Goal: Communication & Community: Share content

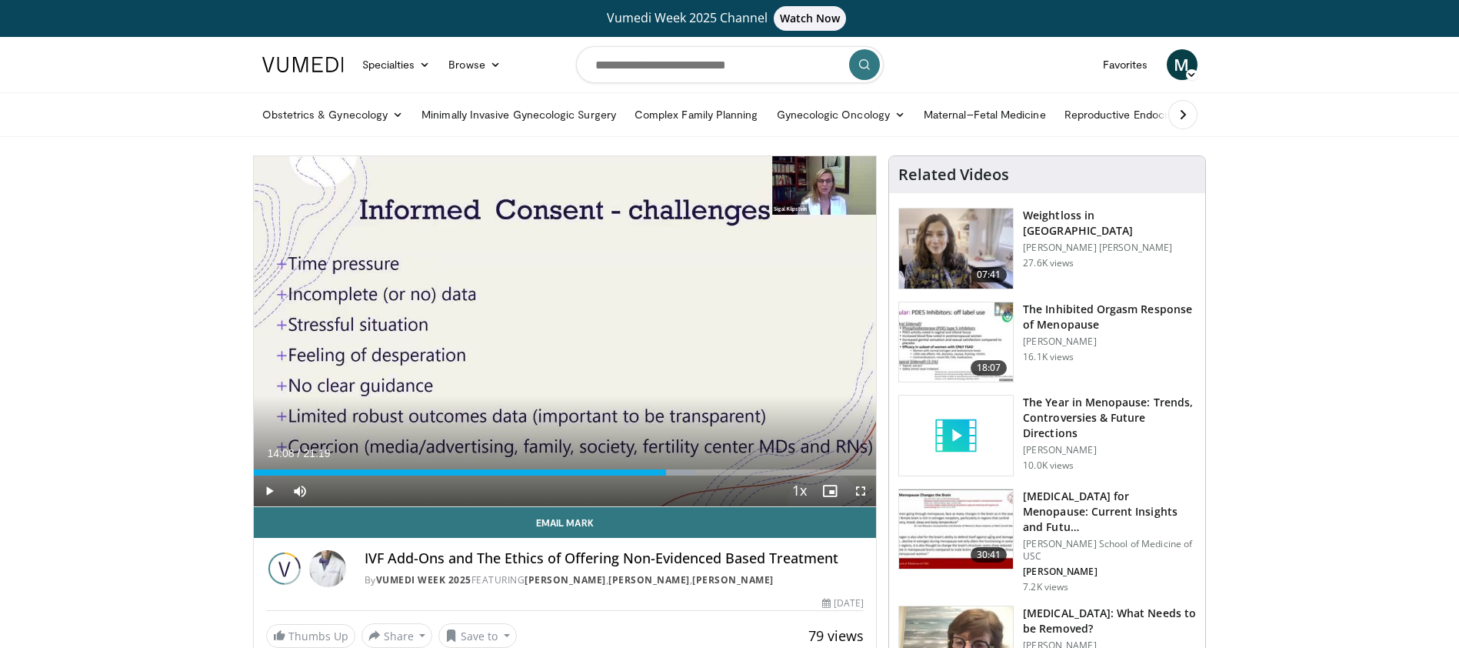
click at [266, 486] on span "Video Player" at bounding box center [269, 490] width 31 height 31
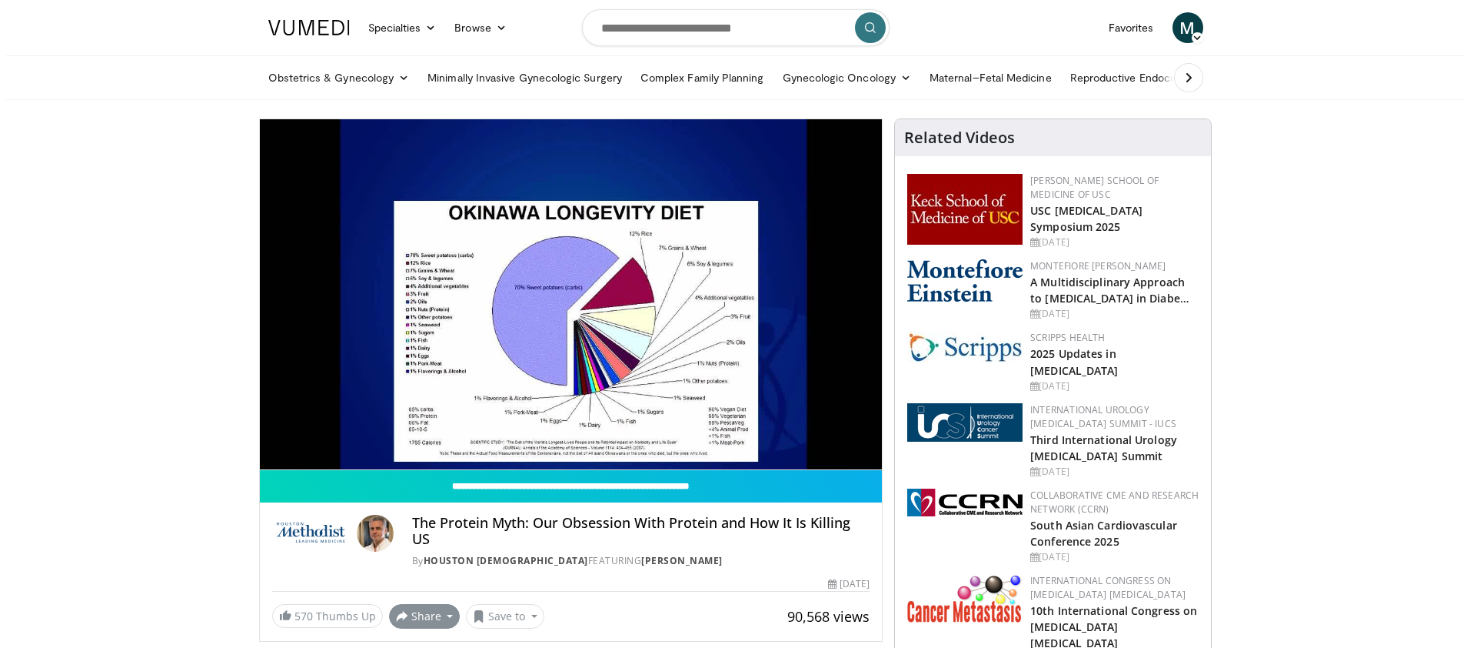
scroll to position [77, 0]
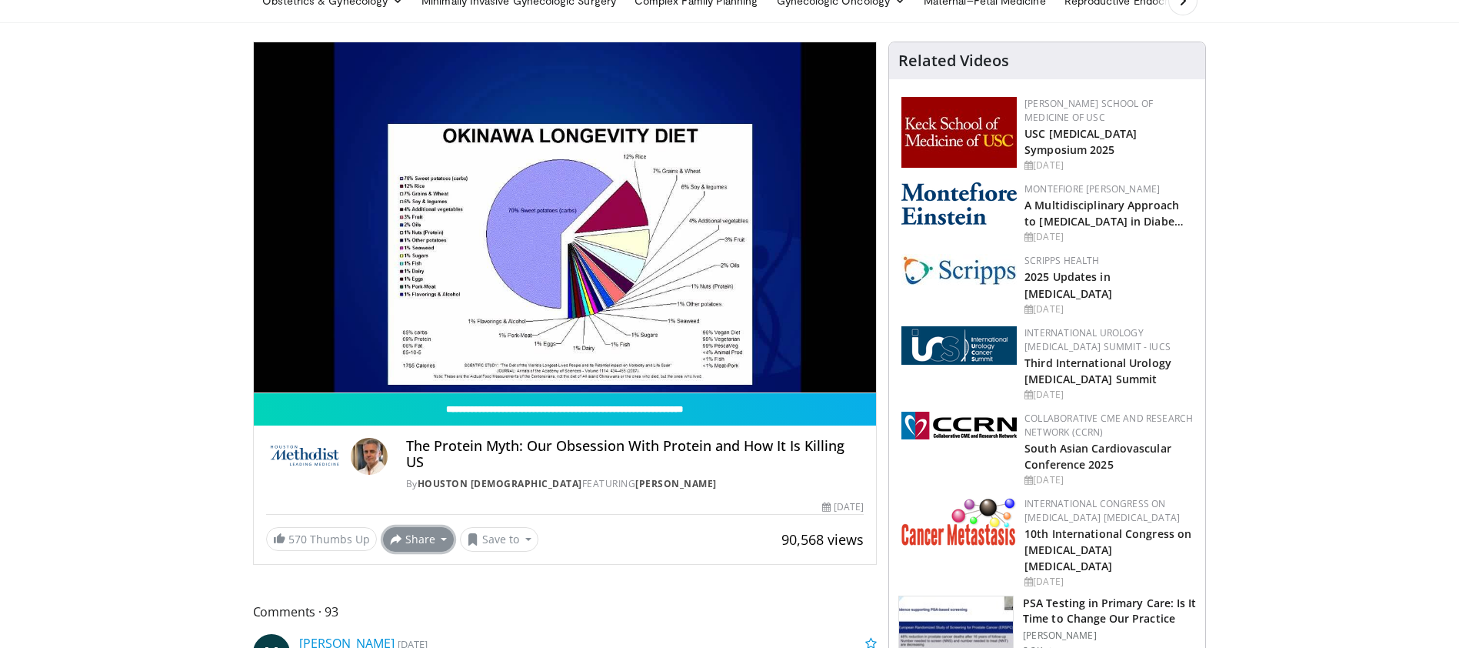
click at [438, 527] on button "Share" at bounding box center [419, 539] width 72 height 25
click at [416, 564] on span "E-mail" at bounding box center [417, 572] width 44 height 17
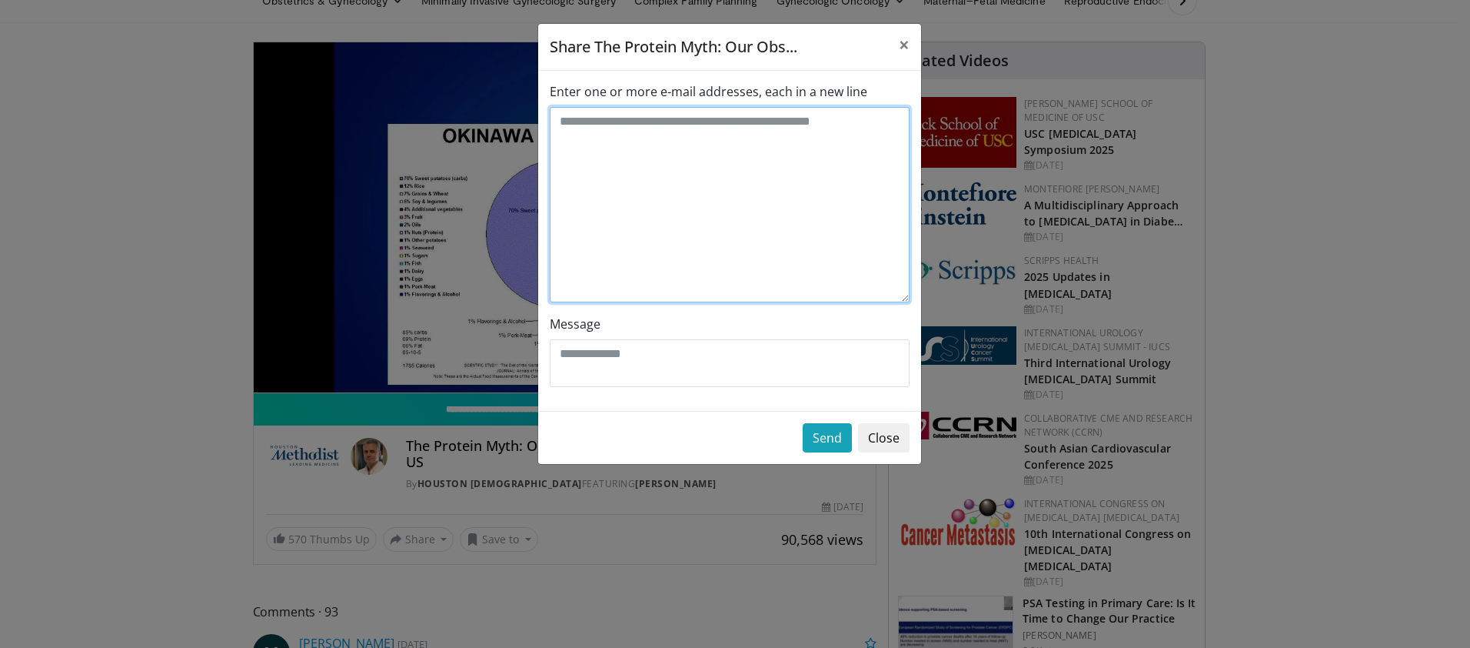
click at [605, 126] on textarea "Enter one or more e-mail addresses, each in a new line" at bounding box center [730, 204] width 360 height 195
type textarea "**********"
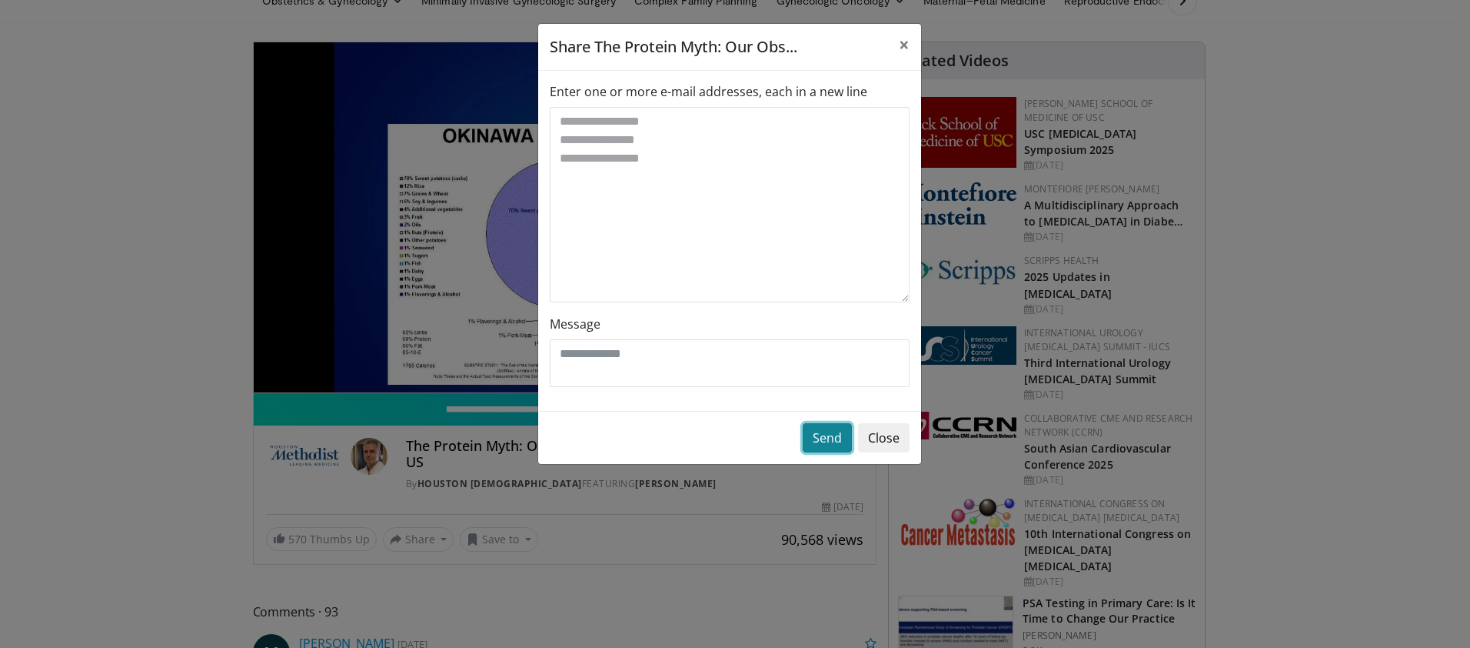
click at [826, 435] on button "Send" at bounding box center [827, 437] width 49 height 29
click at [582, 363] on textarea "Message" at bounding box center [730, 363] width 360 height 48
type textarea "**********"
click at [839, 437] on button "Send" at bounding box center [827, 437] width 49 height 29
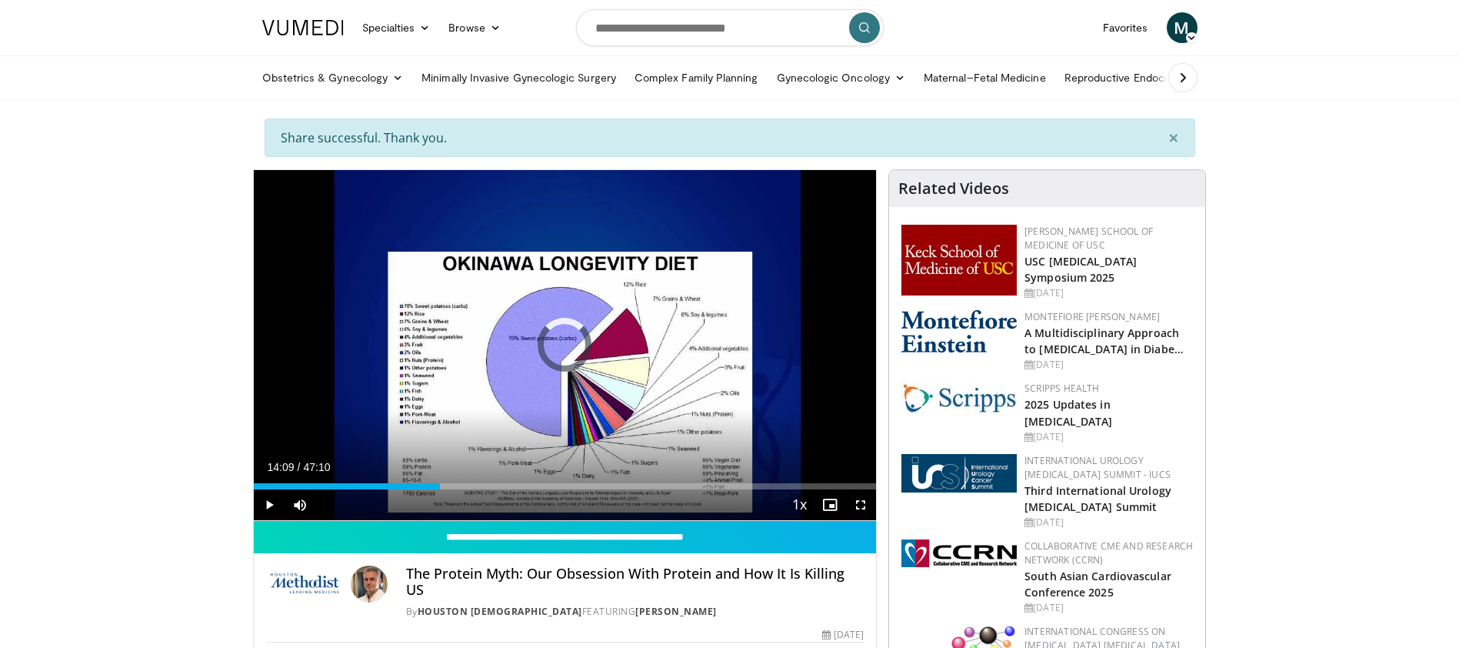
drag, startPoint x: 258, startPoint y: 484, endPoint x: 441, endPoint y: 491, distance: 183.2
click at [441, 491] on div "Current Time 14:09 / Duration 47:10 Play Skip Backward Skip Forward Mute 100% L…" at bounding box center [565, 504] width 623 height 31
drag, startPoint x: 438, startPoint y: 486, endPoint x: 396, endPoint y: 479, distance: 42.1
click at [396, 479] on div "Loaded : 0.00% 10:53 10:49" at bounding box center [565, 481] width 623 height 15
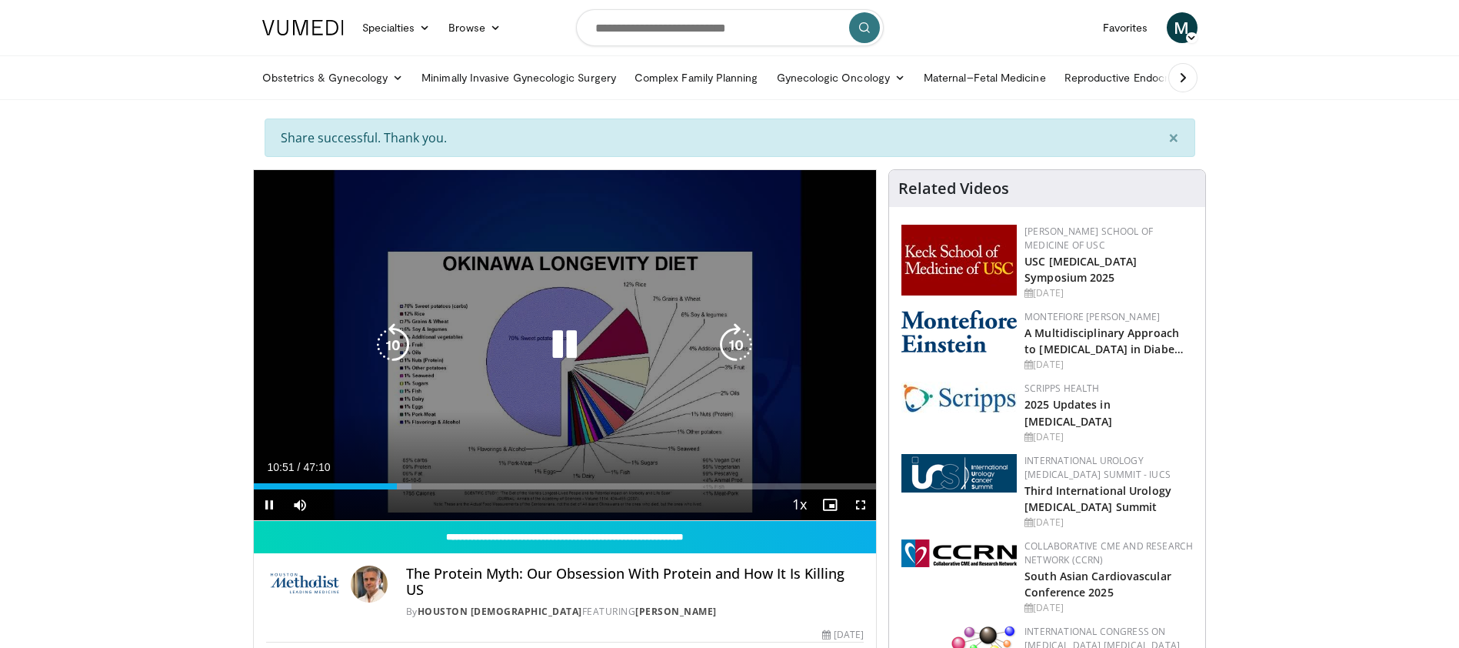
drag, startPoint x: 396, startPoint y: 479, endPoint x: 372, endPoint y: 473, distance: 24.6
click at [372, 473] on video-js "**********" at bounding box center [565, 345] width 623 height 351
click at [269, 501] on span "Video Player" at bounding box center [269, 504] width 31 height 31
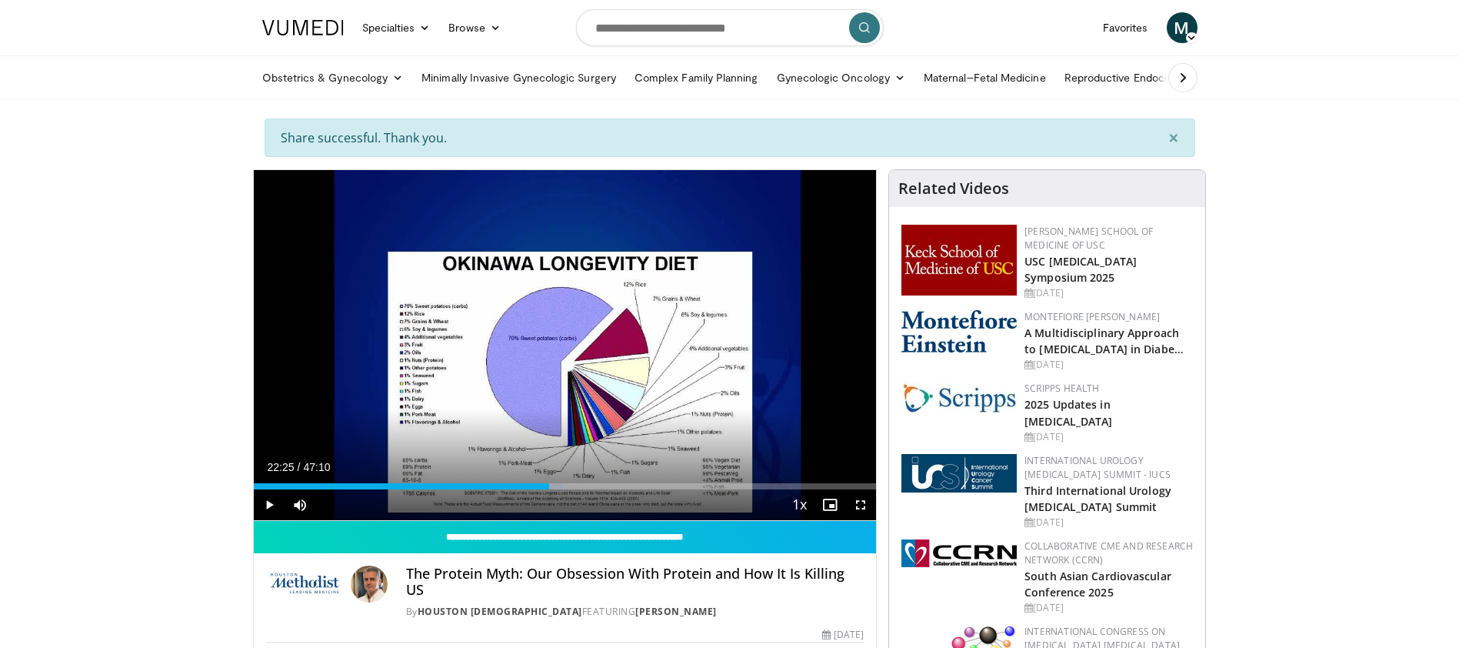
click at [264, 503] on span "Video Player" at bounding box center [269, 504] width 31 height 31
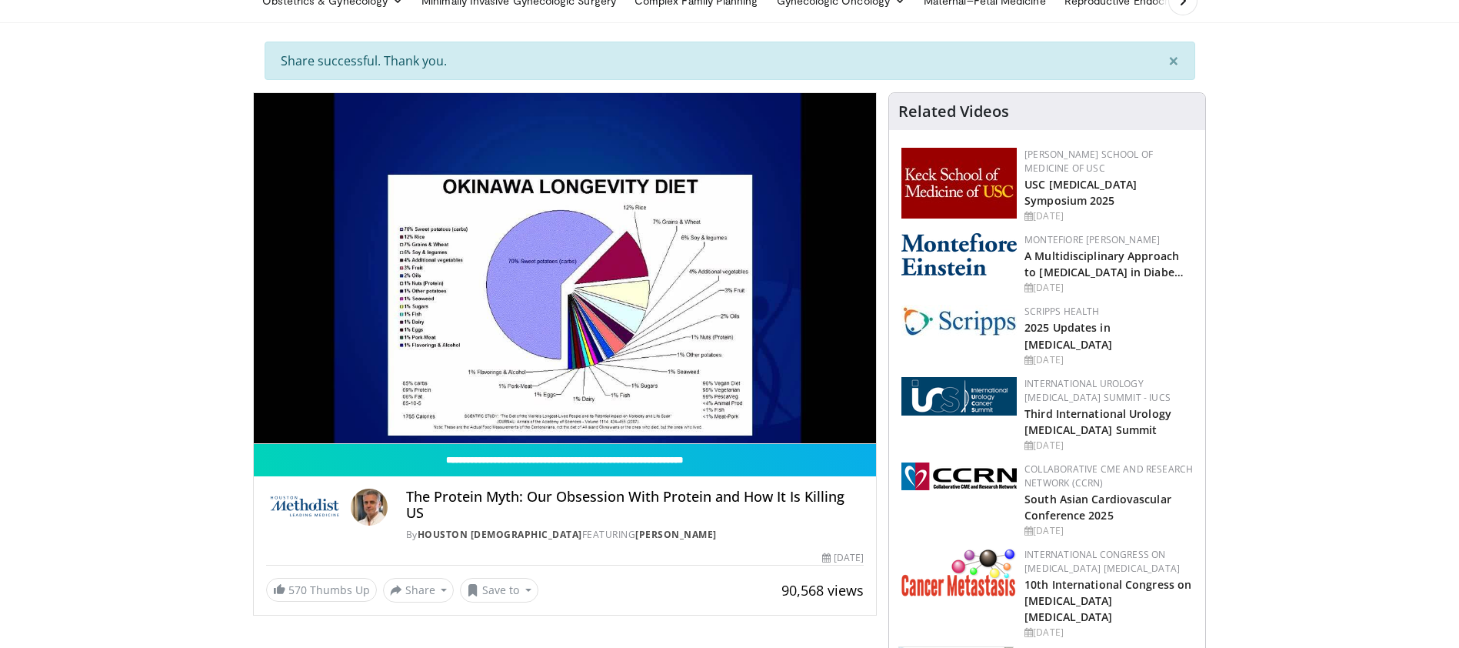
scroll to position [154, 0]
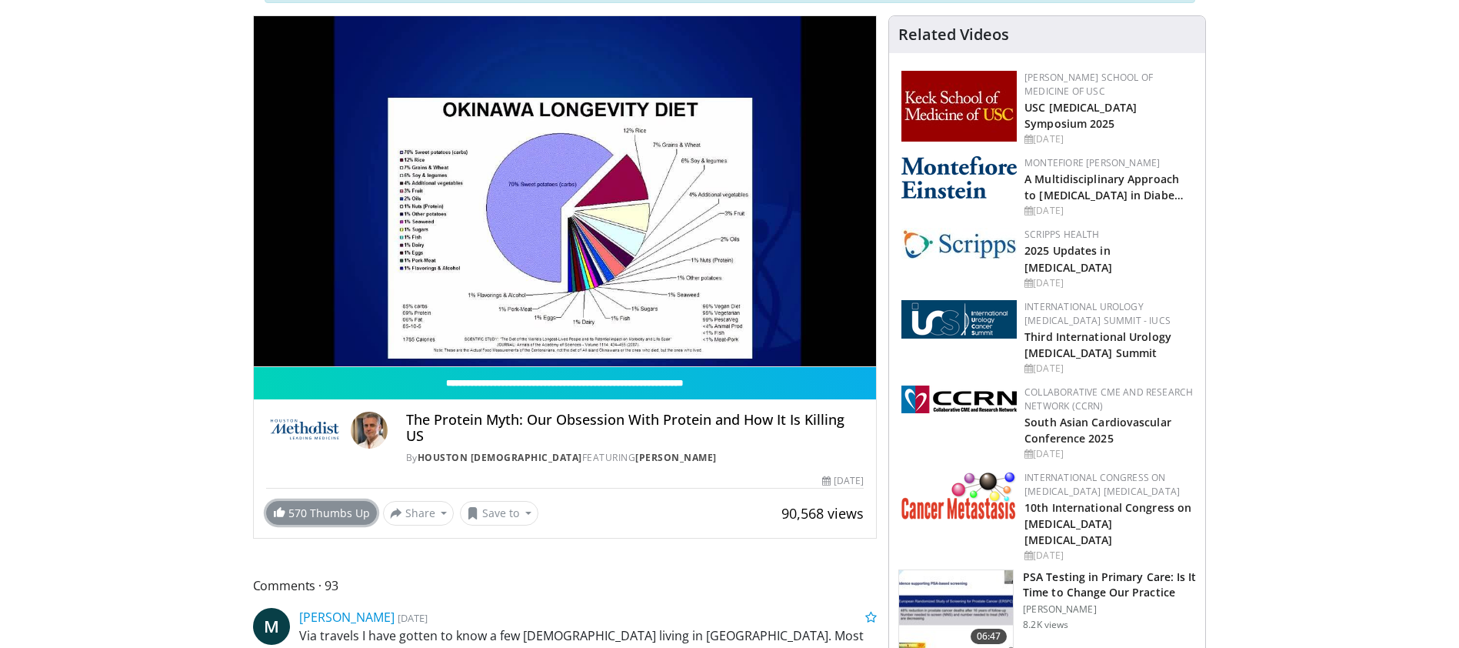
click at [303, 505] on span "570" at bounding box center [297, 512] width 18 height 15
